Goal: Task Accomplishment & Management: Manage account settings

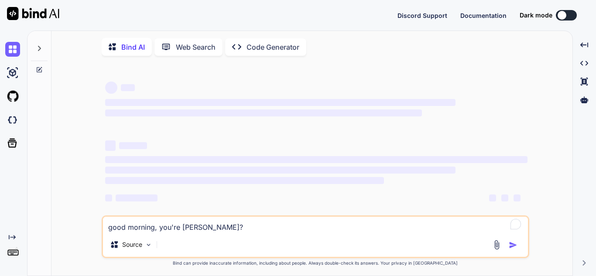
type textarea "x"
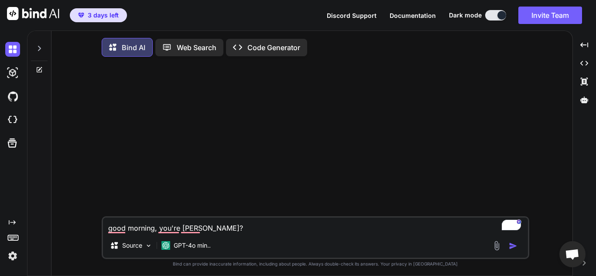
click at [100, 13] on span "3 days left" at bounding box center [103, 15] width 31 height 9
click at [588, 266] on div "Created with Pixso. Created with Pixso. Created with Pixso. Created with Pixso." at bounding box center [584, 157] width 17 height 239
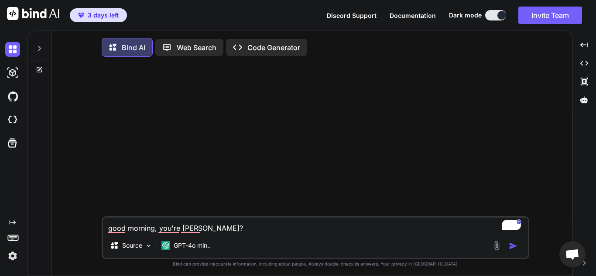
click at [43, 47] on div at bounding box center [39, 46] width 17 height 30
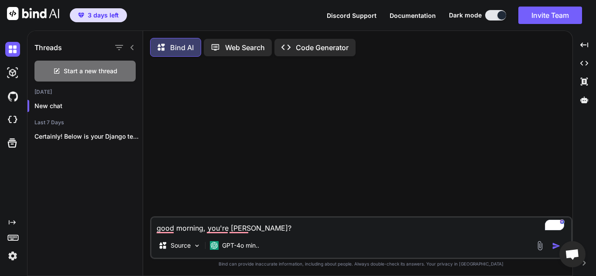
click at [14, 256] on img at bounding box center [12, 256] width 15 height 15
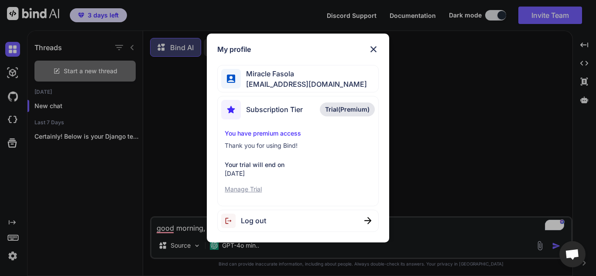
click at [242, 187] on p "Manage Trial" at bounding box center [298, 189] width 146 height 9
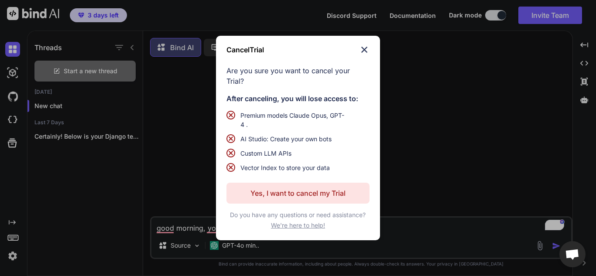
click at [327, 192] on p "Yes, I want to cancel my Trial" at bounding box center [297, 193] width 95 height 10
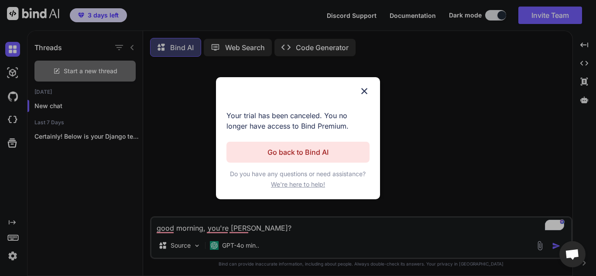
click at [294, 149] on p "Go back to Bind AI" at bounding box center [297, 152] width 61 height 10
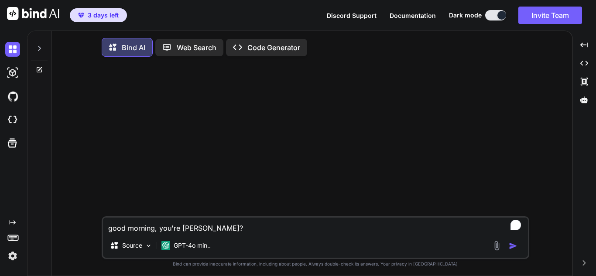
type textarea "x"
drag, startPoint x: 232, startPoint y: 224, endPoint x: 109, endPoint y: 220, distance: 123.1
click at [109, 220] on textarea "good morning, you're [PERSON_NAME]?" at bounding box center [315, 226] width 425 height 16
type textarea "x"
click at [10, 258] on img at bounding box center [12, 256] width 15 height 15
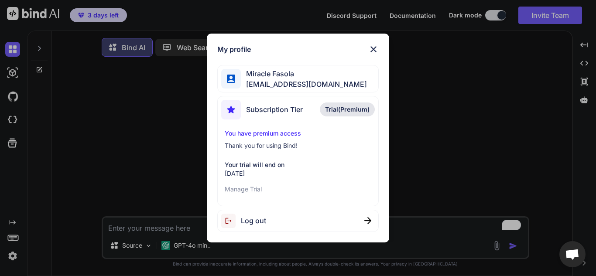
click at [260, 109] on span "Subscription Tier" at bounding box center [274, 109] width 57 height 10
click at [362, 112] on span "Trial(Premium)" at bounding box center [347, 109] width 44 height 9
click at [234, 182] on div "Your trial will end on [DATE] Manage Trial" at bounding box center [298, 177] width 146 height 33
click at [233, 185] on p "Manage Trial" at bounding box center [298, 189] width 146 height 9
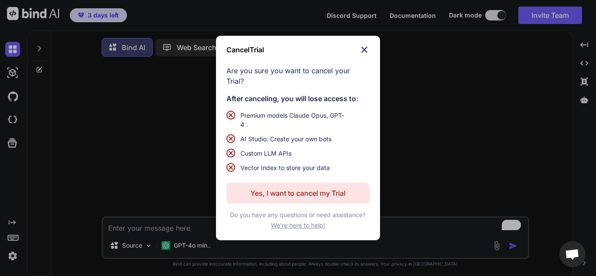
click at [237, 188] on button "Yes, I want to cancel my Trial" at bounding box center [297, 193] width 143 height 21
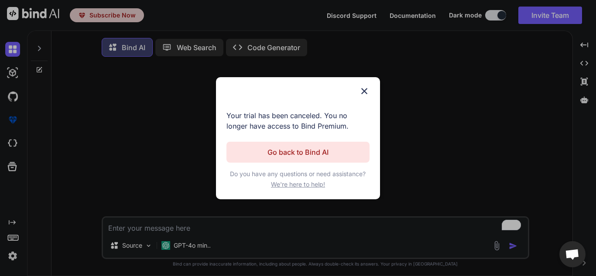
click at [276, 148] on p "Go back to Bind AI" at bounding box center [297, 152] width 61 height 10
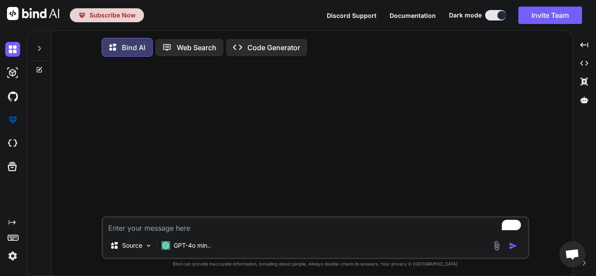
type textarea "x"
click at [79, 13] on img "button" at bounding box center [82, 15] width 8 height 8
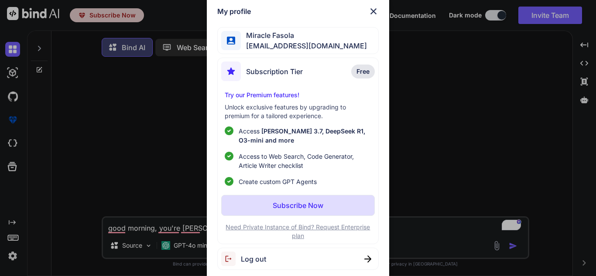
click at [315, 38] on span "Miracle Fasola" at bounding box center [304, 35] width 126 height 10
click at [236, 41] on div at bounding box center [231, 41] width 20 height 20
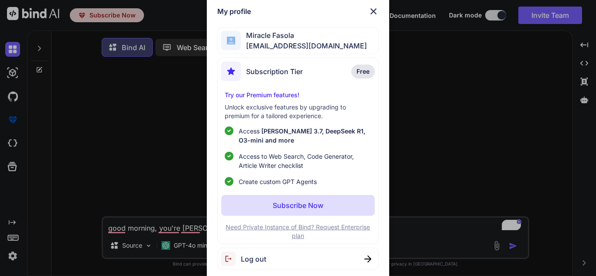
click at [236, 41] on div at bounding box center [231, 41] width 20 height 20
click at [308, 210] on p "Subscribe Now" at bounding box center [298, 205] width 51 height 10
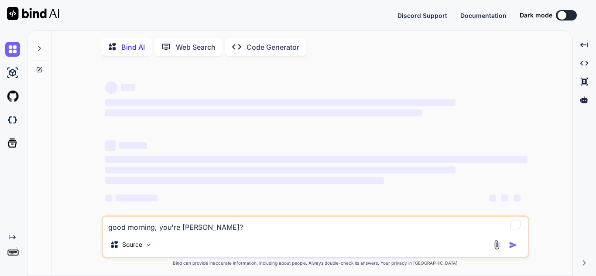
type textarea "x"
